Goal: Book appointment/travel/reservation

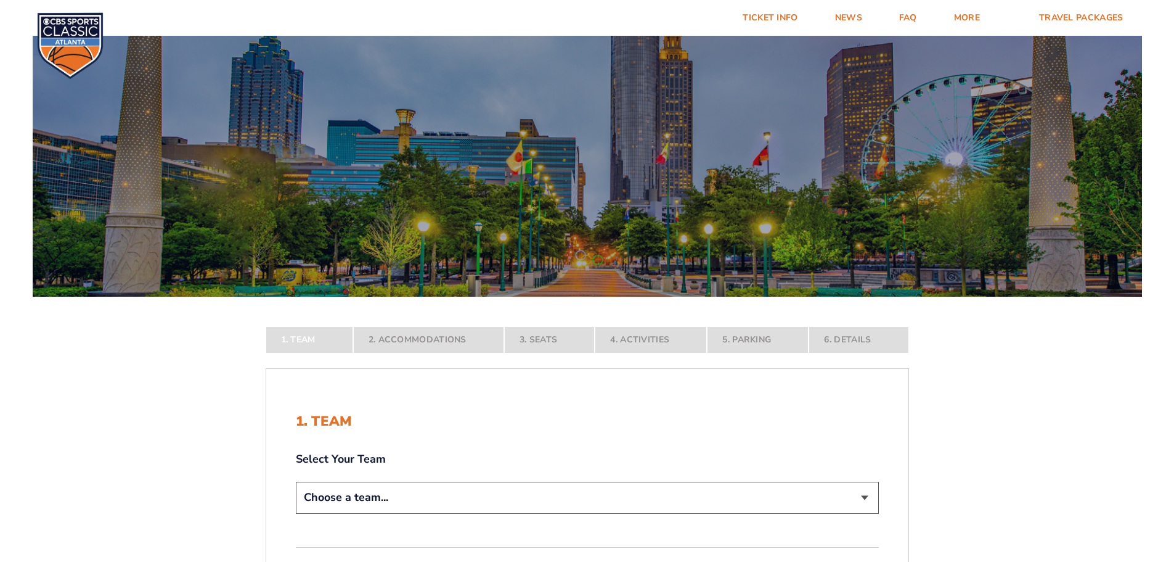
click at [873, 498] on select "Choose a team... [US_STATE] Wildcats [US_STATE] State Buckeyes [US_STATE] Tar H…" at bounding box center [587, 496] width 583 height 31
select select "12756"
click at [296, 513] on select "Choose a team... [US_STATE] Wildcats [US_STATE] State Buckeyes [US_STATE] Tar H…" at bounding box center [587, 496] width 583 height 31
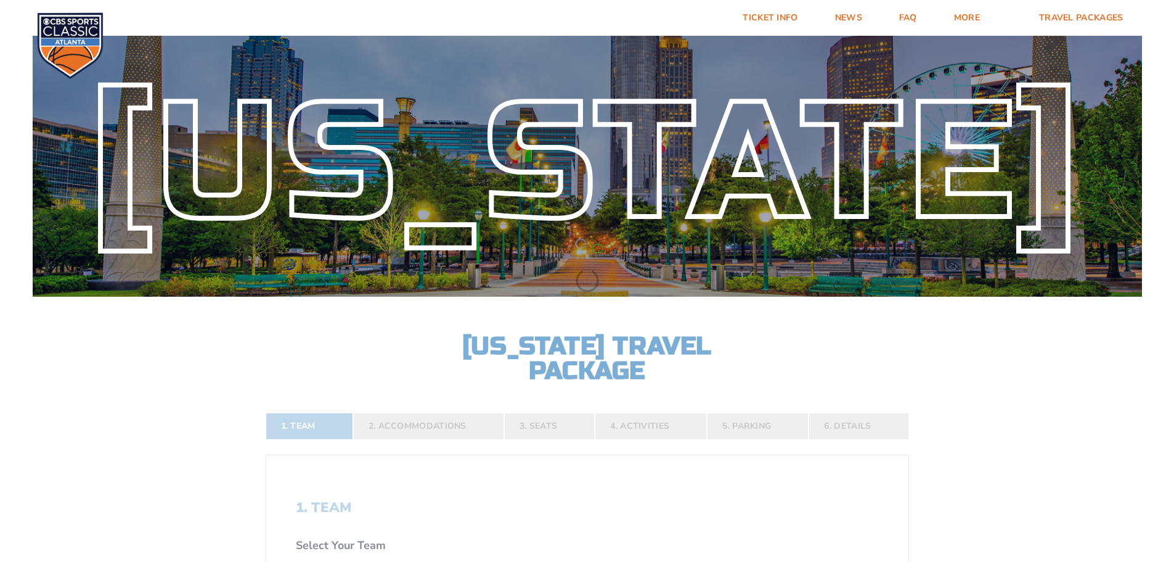
scroll to position [411, 0]
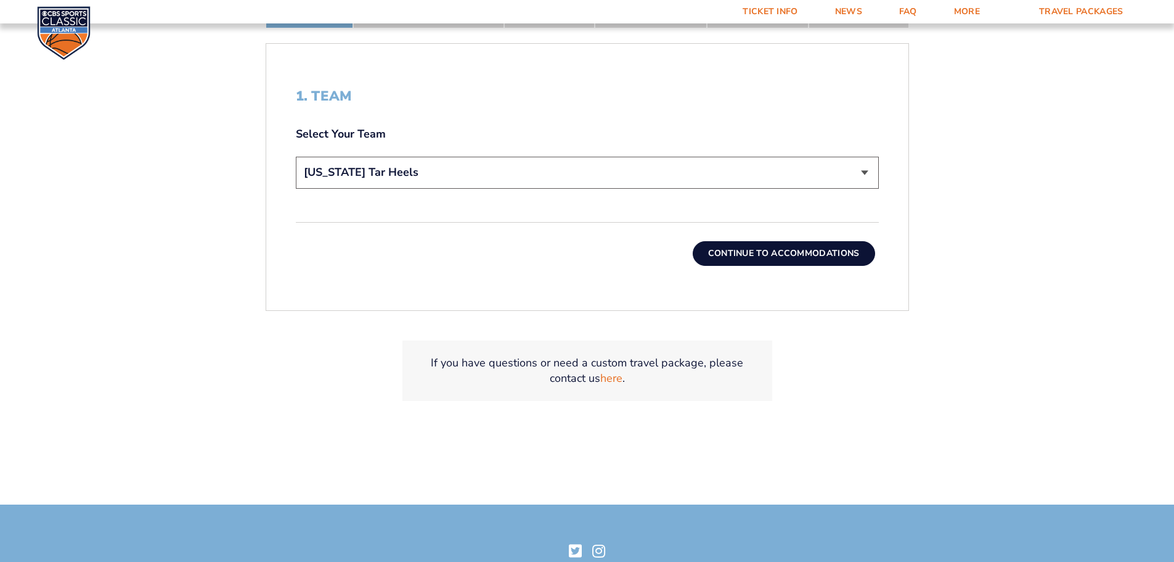
click at [758, 247] on button "Continue To Accommodations" at bounding box center [784, 253] width 182 height 25
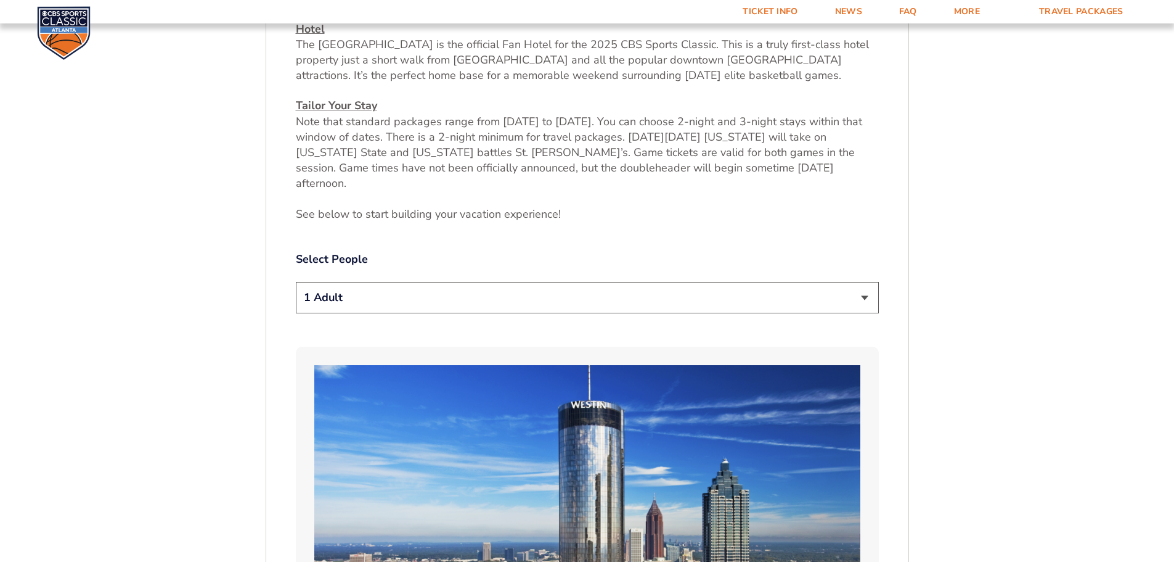
scroll to position [565, 0]
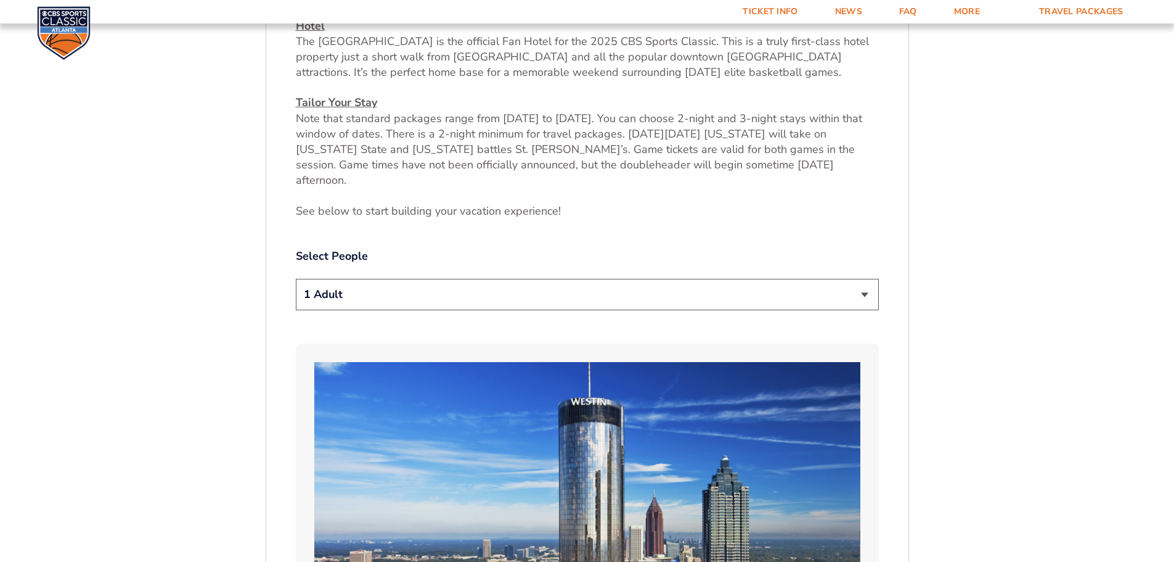
click at [866, 283] on select "1 Adult 2 Adults 3 Adults 4 Adults 2 Adults + 1 Child 2 Adults + 2 Children 2 A…" at bounding box center [587, 294] width 583 height 31
click at [296, 279] on select "1 Adult 2 Adults 3 Adults 4 Adults 2 Adults + 1 Child 2 Adults + 2 Children 2 A…" at bounding box center [587, 294] width 583 height 31
click at [862, 279] on select "1 Adult 2 Adults 3 Adults 4 Adults 2 Adults + 1 Child 2 Adults + 2 Children 2 A…" at bounding box center [587, 294] width 583 height 31
select select "3 Adults"
click at [296, 279] on select "1 Adult 2 Adults 3 Adults 4 Adults 2 Adults + 1 Child 2 Adults + 2 Children 2 A…" at bounding box center [587, 294] width 583 height 31
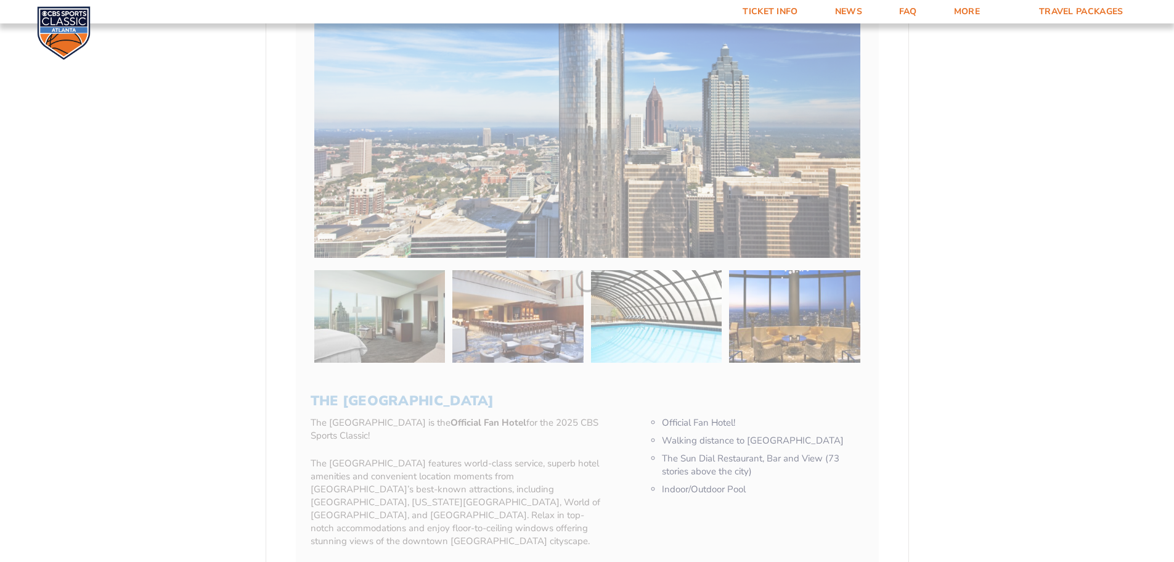
scroll to position [1388, 0]
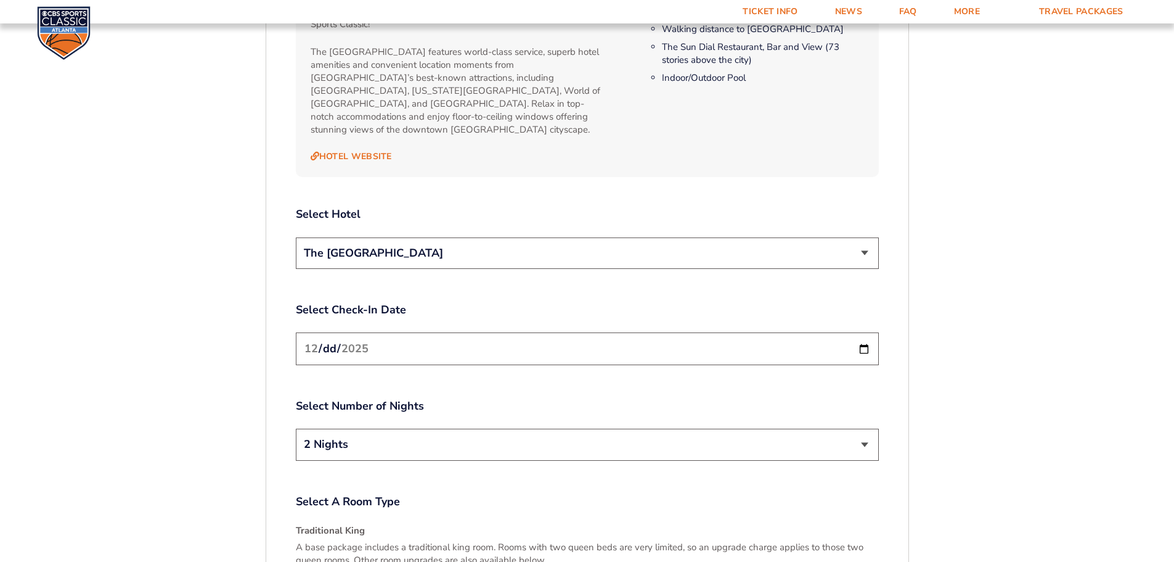
click at [866, 237] on select "The [GEOGRAPHIC_DATA]" at bounding box center [587, 252] width 583 height 31
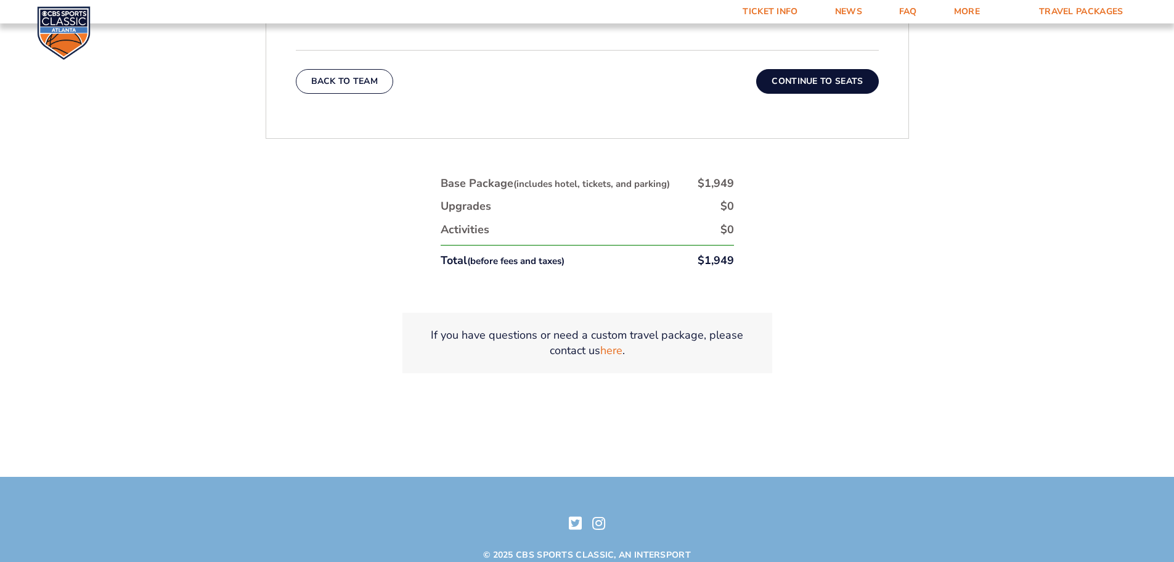
scroll to position [1798, 0]
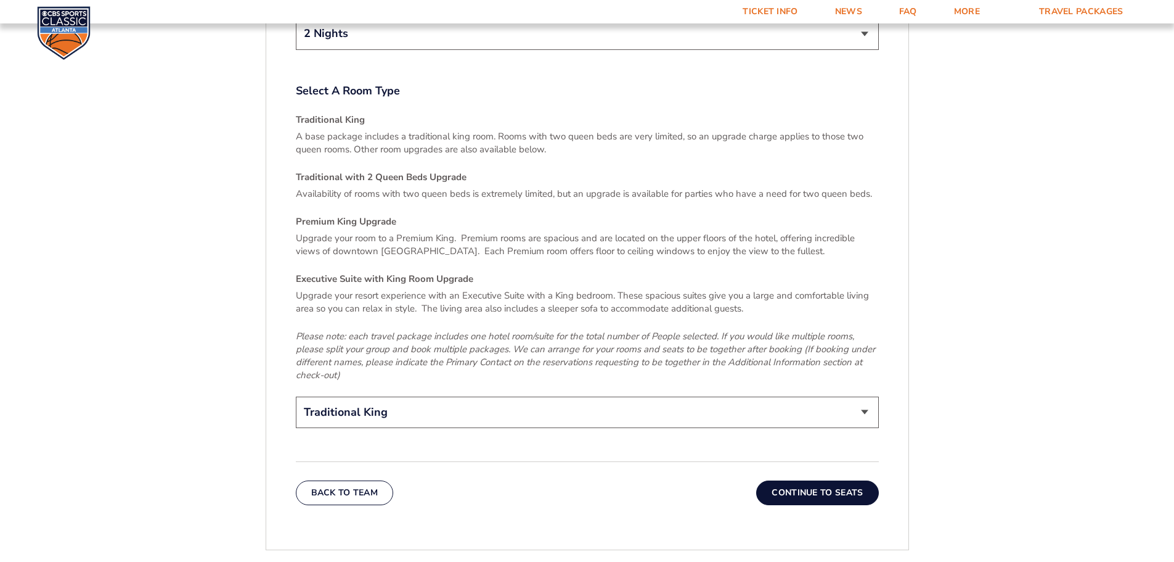
click at [864, 396] on select "Traditional King Traditional with 2 Queen Beds Upgrade (+$95 per night) Premium…" at bounding box center [587, 411] width 583 height 31
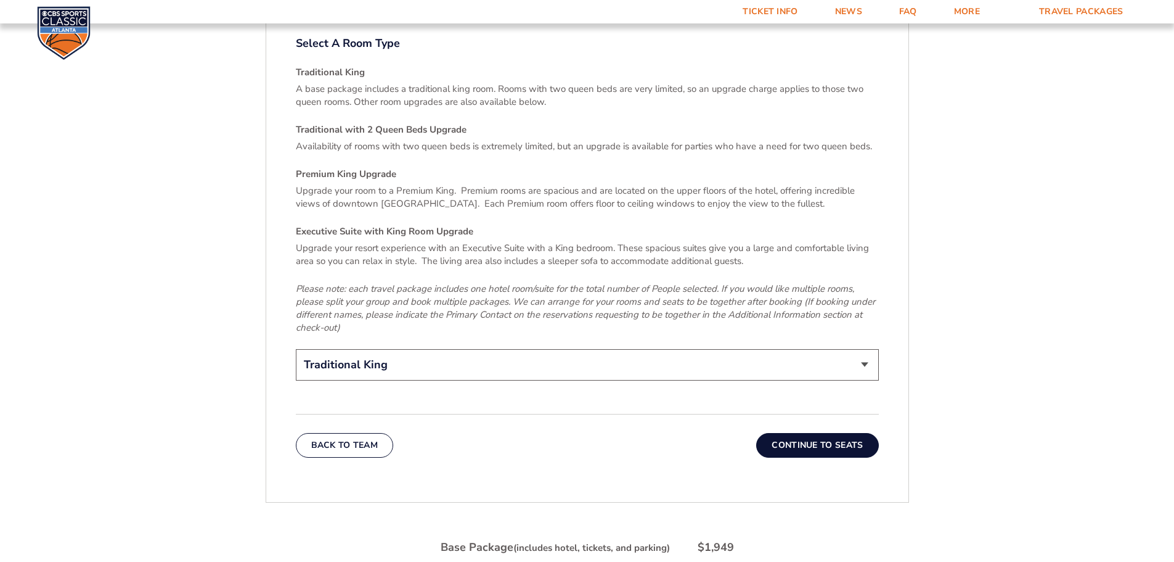
scroll to position [1849, 0]
click at [843, 430] on button "Continue To Seats" at bounding box center [817, 442] width 122 height 25
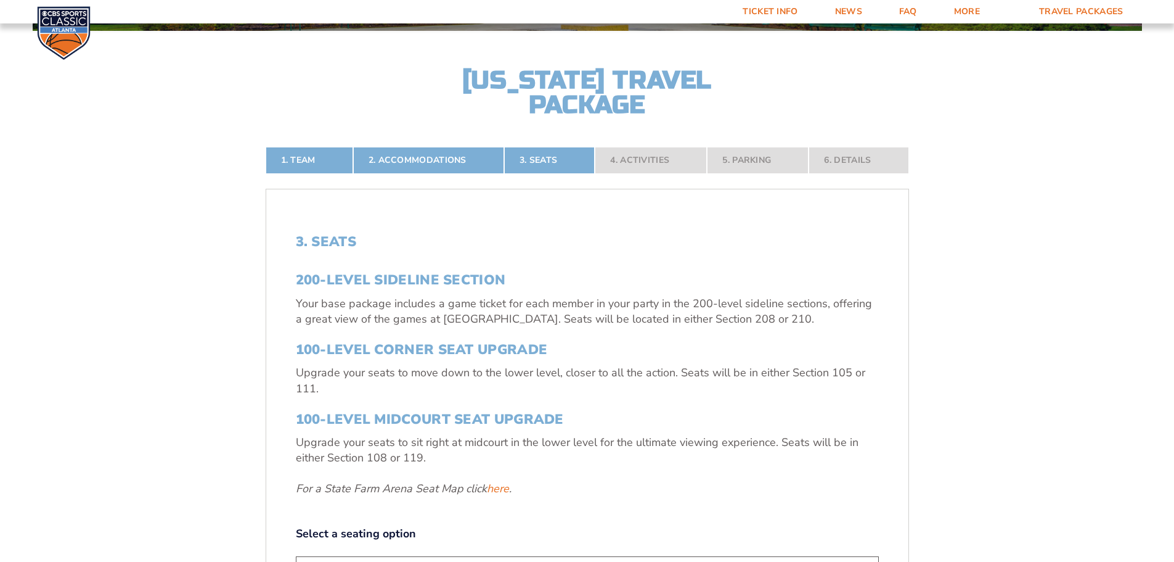
scroll to position [677, 0]
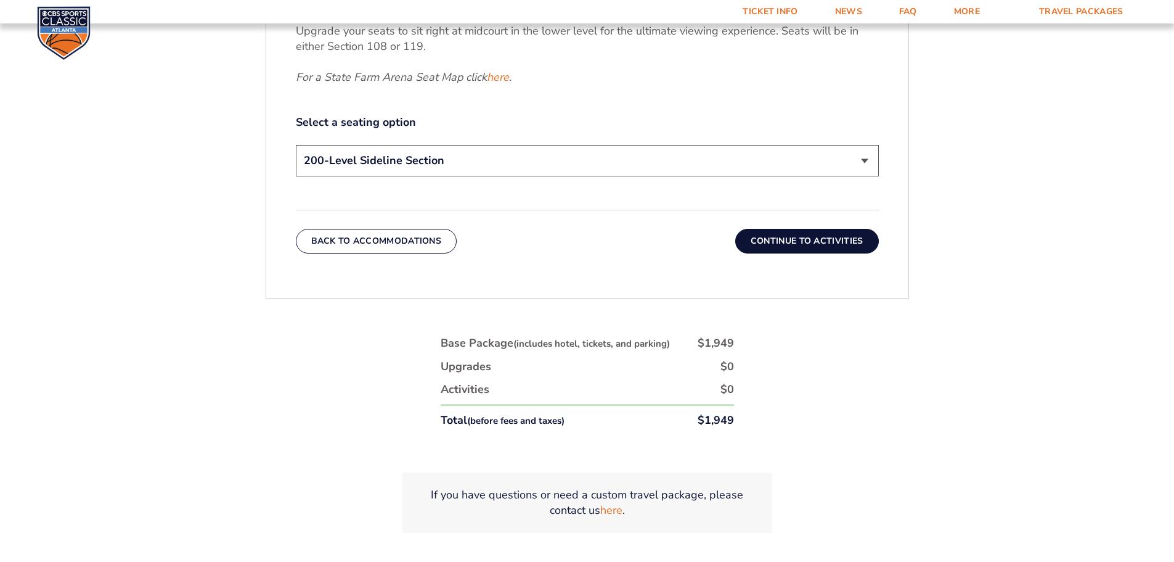
click at [870, 163] on select "200-Level Sideline Section 100-Level Corner Seat Upgrade (+$120 per person) 100…" at bounding box center [587, 160] width 583 height 31
select select "100-Level Corner Seat Upgrade"
click at [296, 145] on select "200-Level Sideline Section 100-Level Corner Seat Upgrade (+$120 per person) 100…" at bounding box center [587, 160] width 583 height 31
click at [874, 162] on select "200-Level Sideline Section 100-Level Corner Seat Upgrade (+$120 per person) 100…" at bounding box center [587, 160] width 583 height 31
click at [902, 162] on div "3. Seats 200-Level Sideline Section Your base package includes a game ticket fo…" at bounding box center [587, 38] width 642 height 490
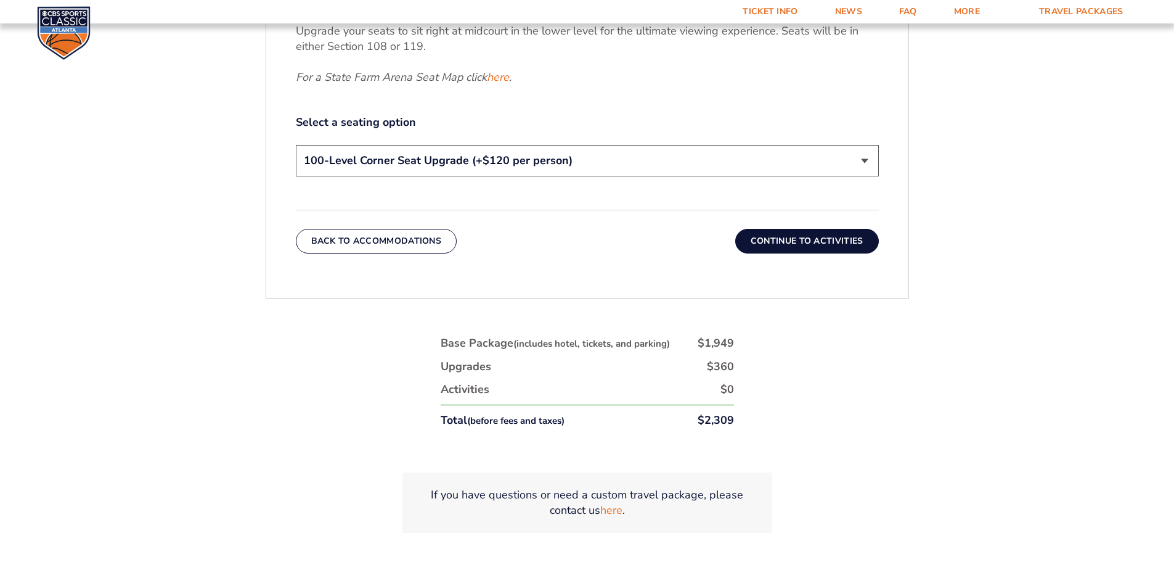
click at [834, 243] on button "Continue To Activities" at bounding box center [807, 241] width 144 height 25
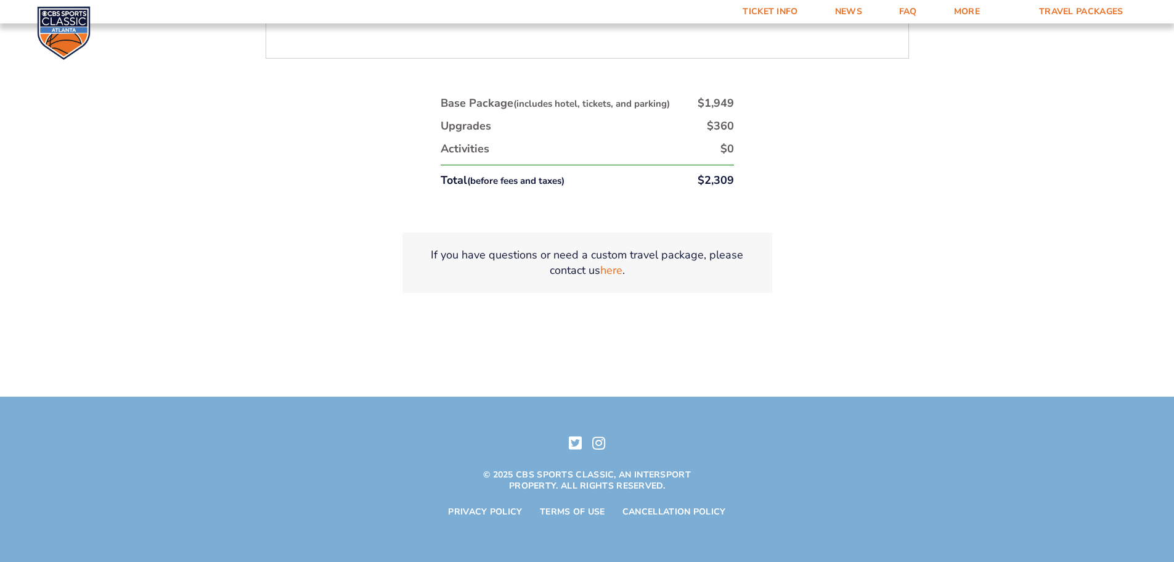
scroll to position [359, 0]
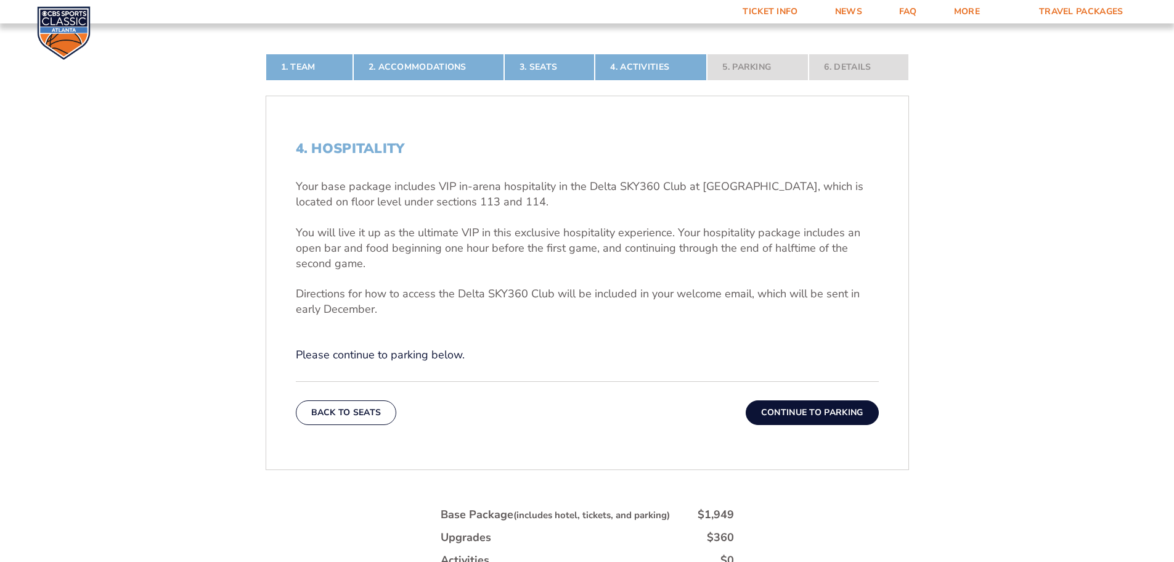
click at [780, 405] on button "Continue To Parking" at bounding box center [812, 412] width 133 height 25
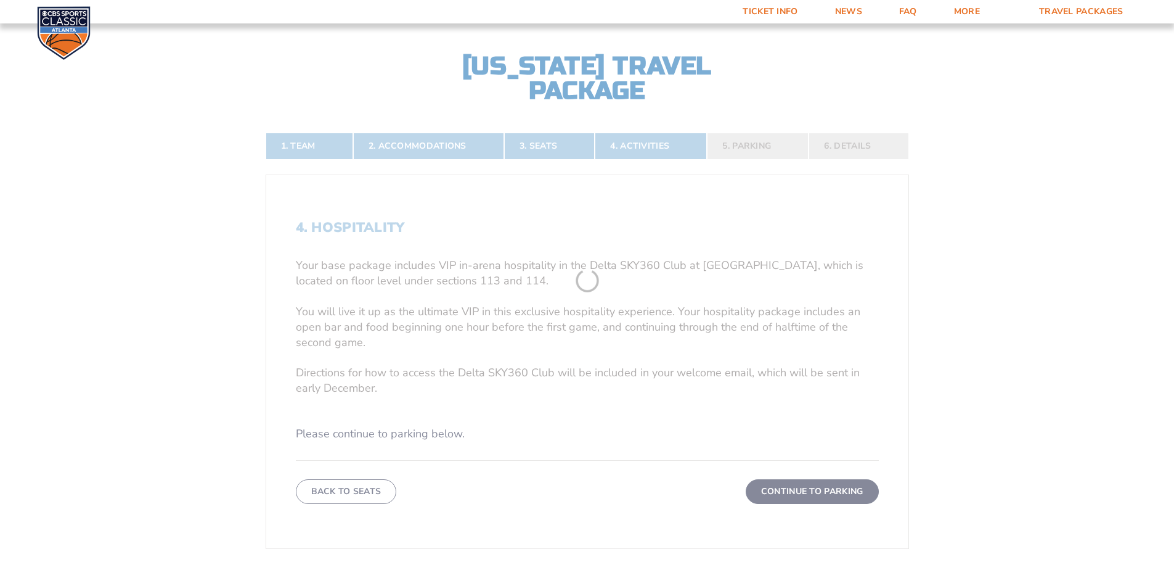
scroll to position [266, 0]
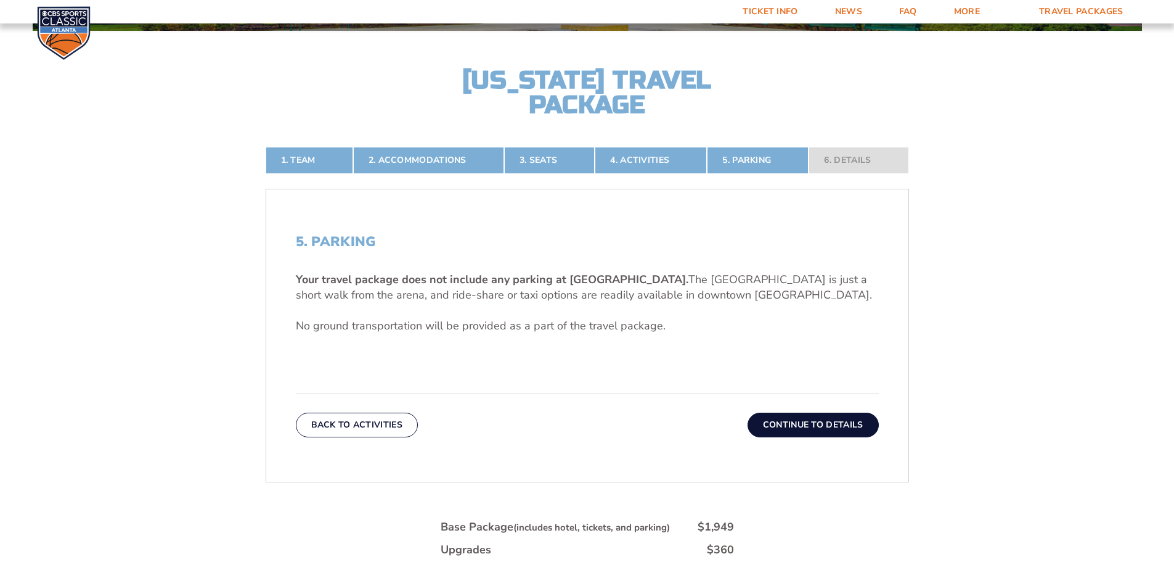
click at [814, 420] on button "Continue To Details" at bounding box center [813, 424] width 131 height 25
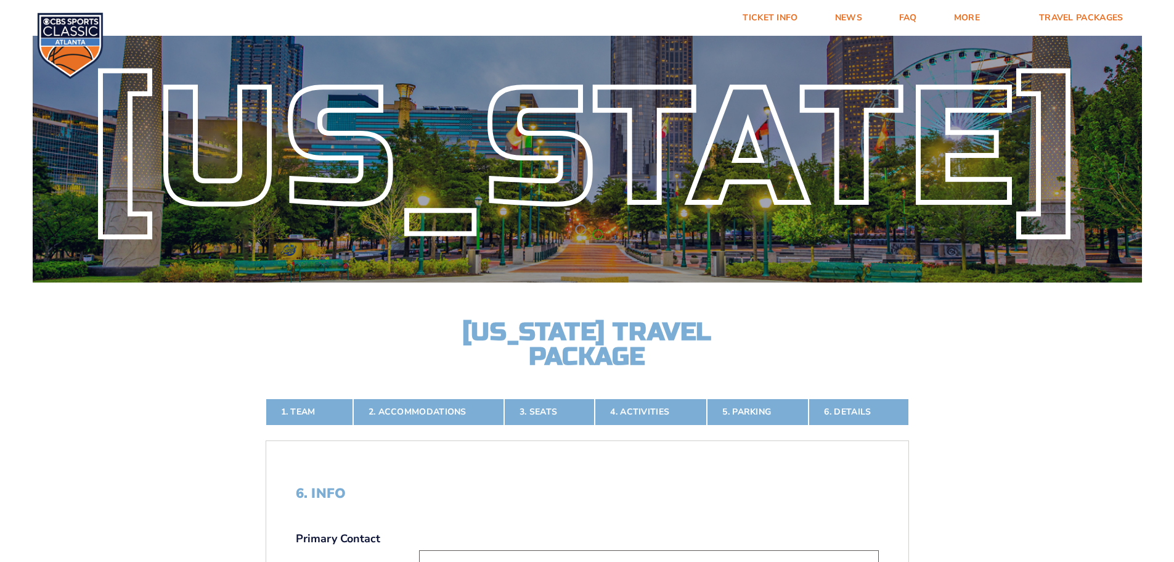
scroll to position [0, 0]
